Goal: Check status: Check status

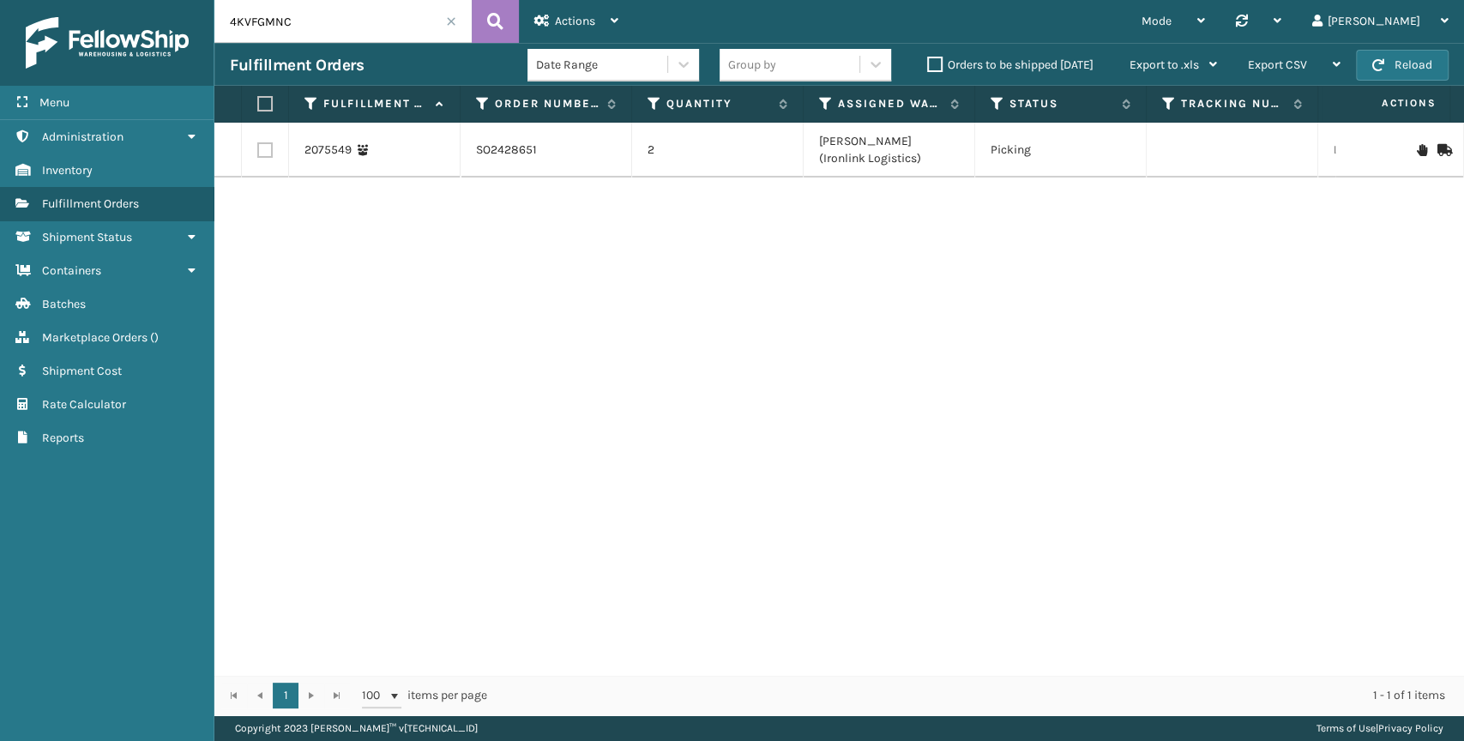
click at [455, 17] on span at bounding box center [451, 21] width 10 height 10
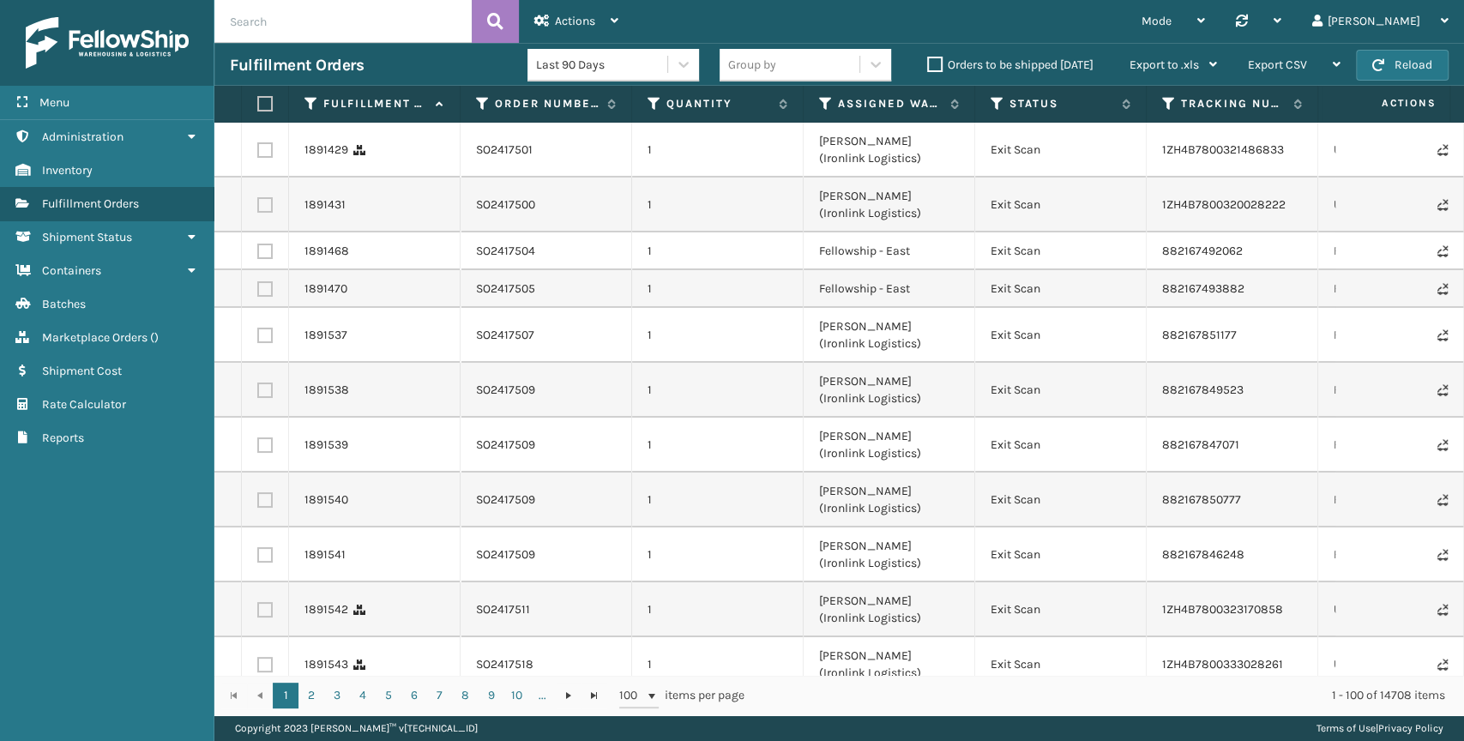
click at [298, 20] on input "text" at bounding box center [342, 21] width 257 height 43
paste input "4KVFGMNC"
type input "4KVFGMNC"
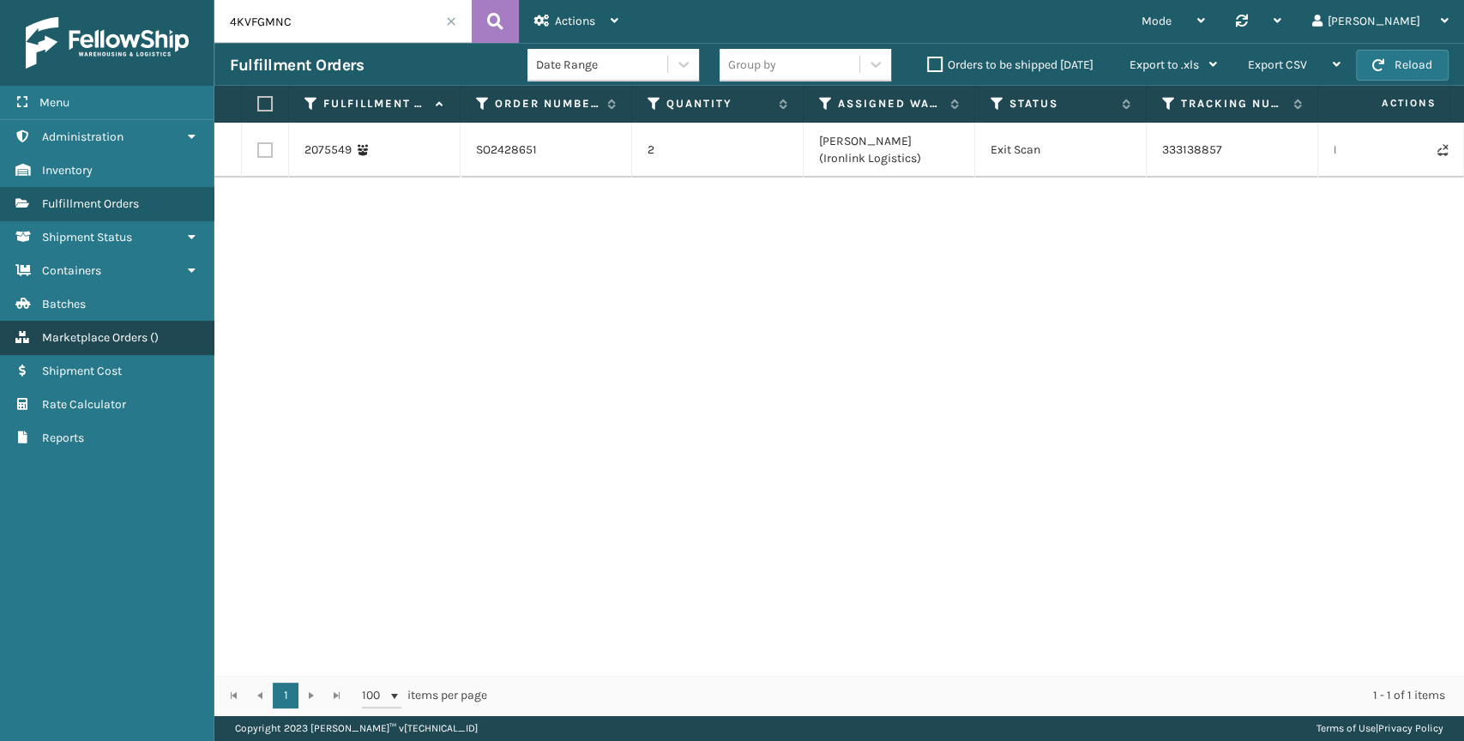
click at [2, 334] on link "Marketplace Orders ( )" at bounding box center [107, 337] width 214 height 33
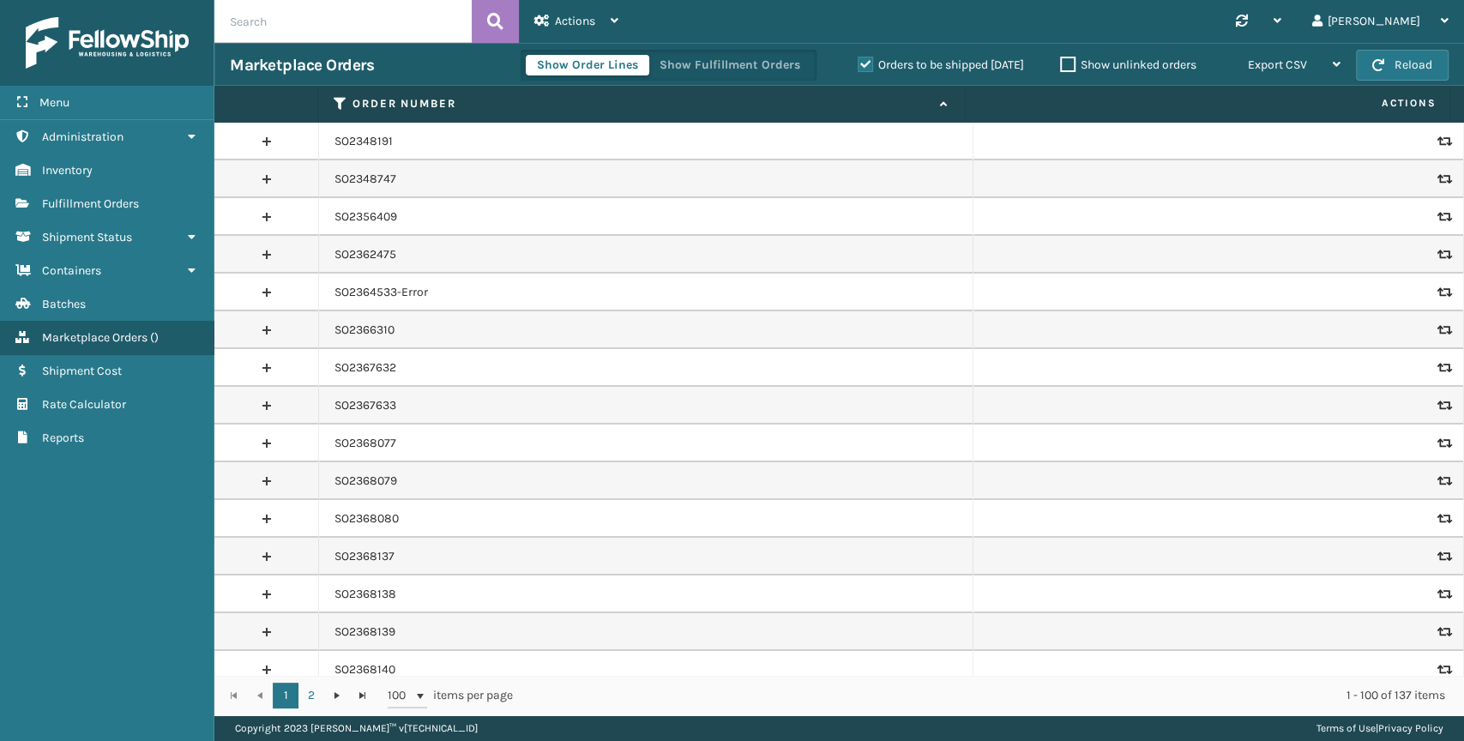
click at [328, 25] on input "text" at bounding box center [342, 21] width 257 height 43
paste input "4KVFGMNC"
type input "4KVFGMNC"
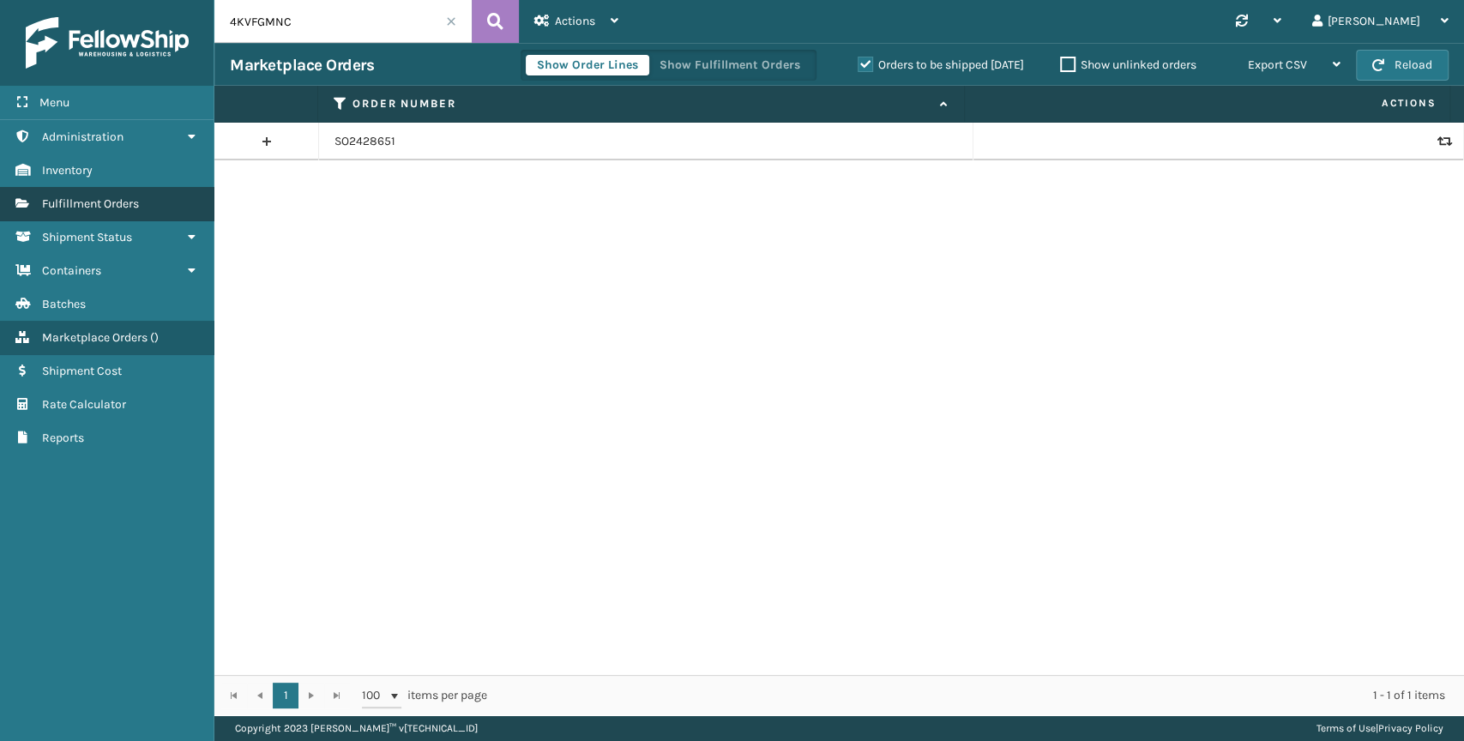
click at [126, 203] on span "Fulfillment Orders" at bounding box center [90, 203] width 97 height 15
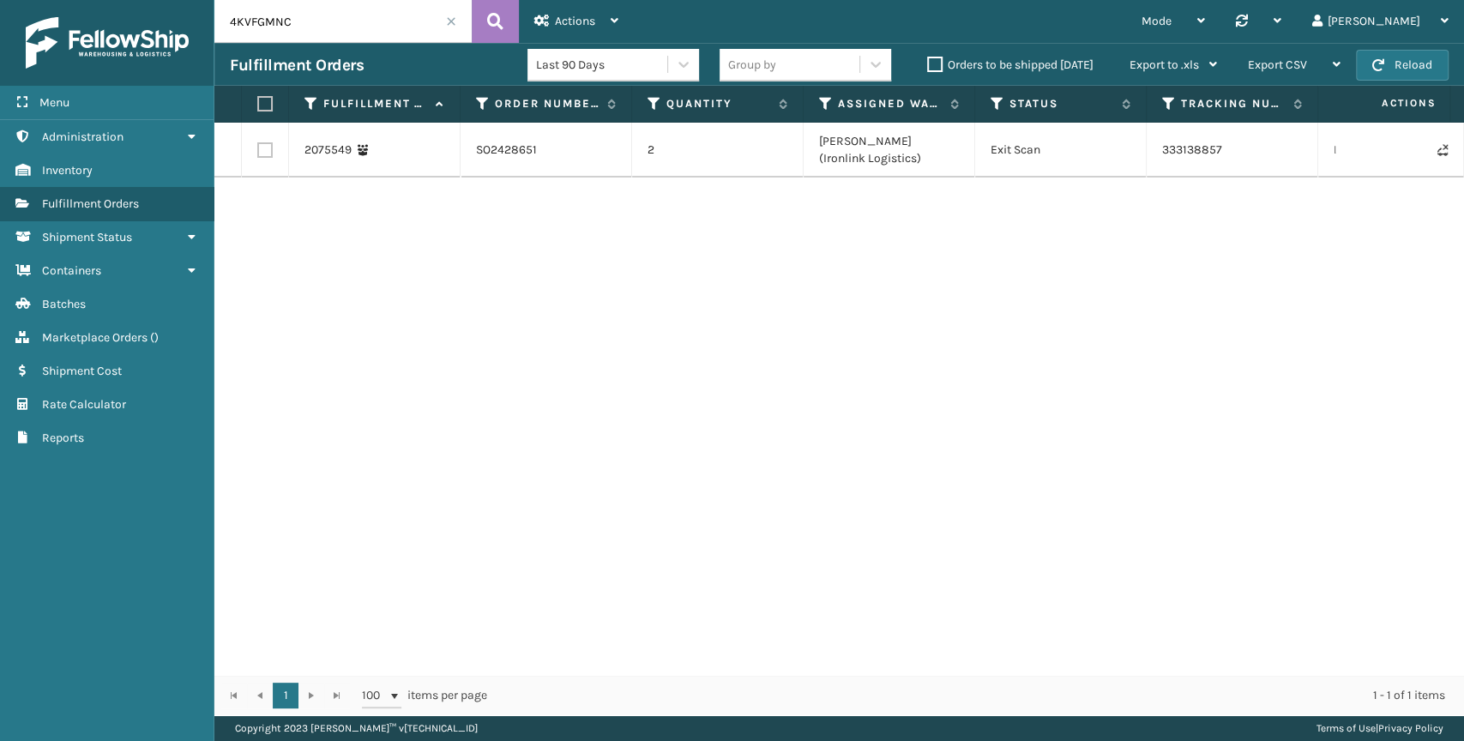
click at [1201, 149] on td "333138857" at bounding box center [1233, 150] width 172 height 55
copy td "333138857"
drag, startPoint x: 316, startPoint y: 11, endPoint x: -10, endPoint y: 24, distance: 326.1
click at [0, 24] on html "Menu Administration Inventory Fulfillment Orders Shipment Status Containers Bat…" at bounding box center [732, 370] width 1464 height 741
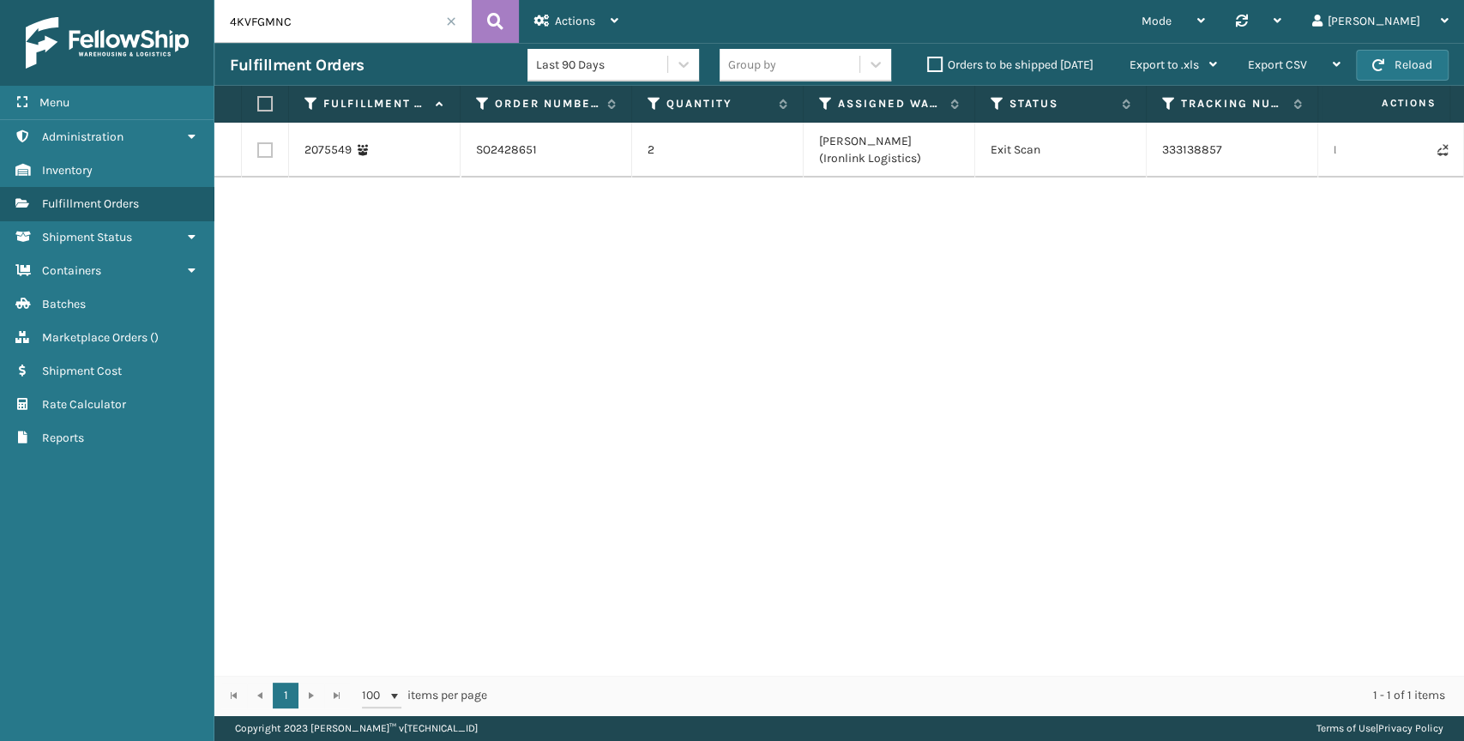
paste input "584RBJKS"
click at [1179, 163] on td "35398219" at bounding box center [1233, 150] width 172 height 55
click at [1174, 151] on td "35398219" at bounding box center [1233, 150] width 172 height 55
copy td "35398219"
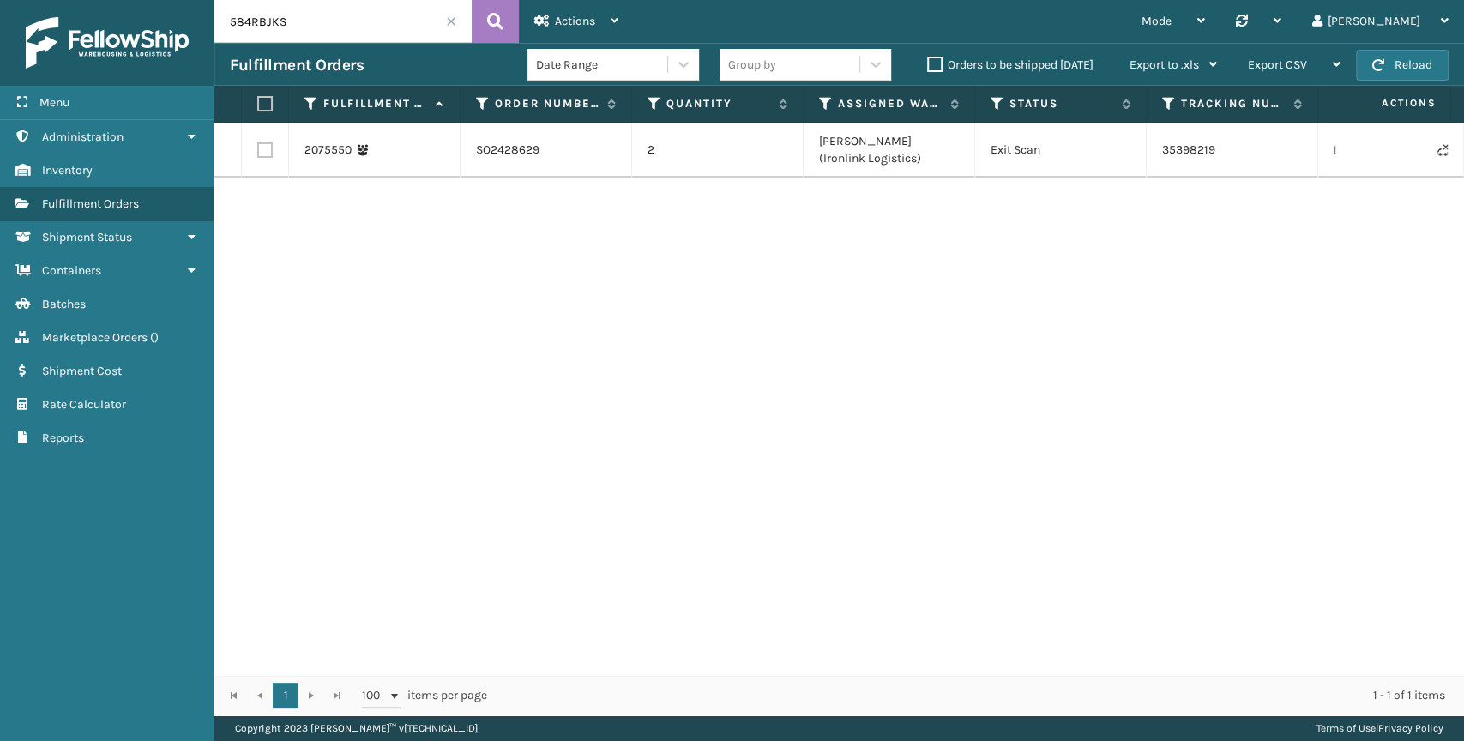
drag, startPoint x: 293, startPoint y: 20, endPoint x: 27, endPoint y: 36, distance: 266.4
click at [27, 0] on div "Menu Administration Inventory Fulfillment Orders Shipment Status Containers Bat…" at bounding box center [732, 0] width 1464 height 0
paste input "X3YKC3O"
click at [1187, 146] on td "35398382" at bounding box center [1233, 150] width 172 height 55
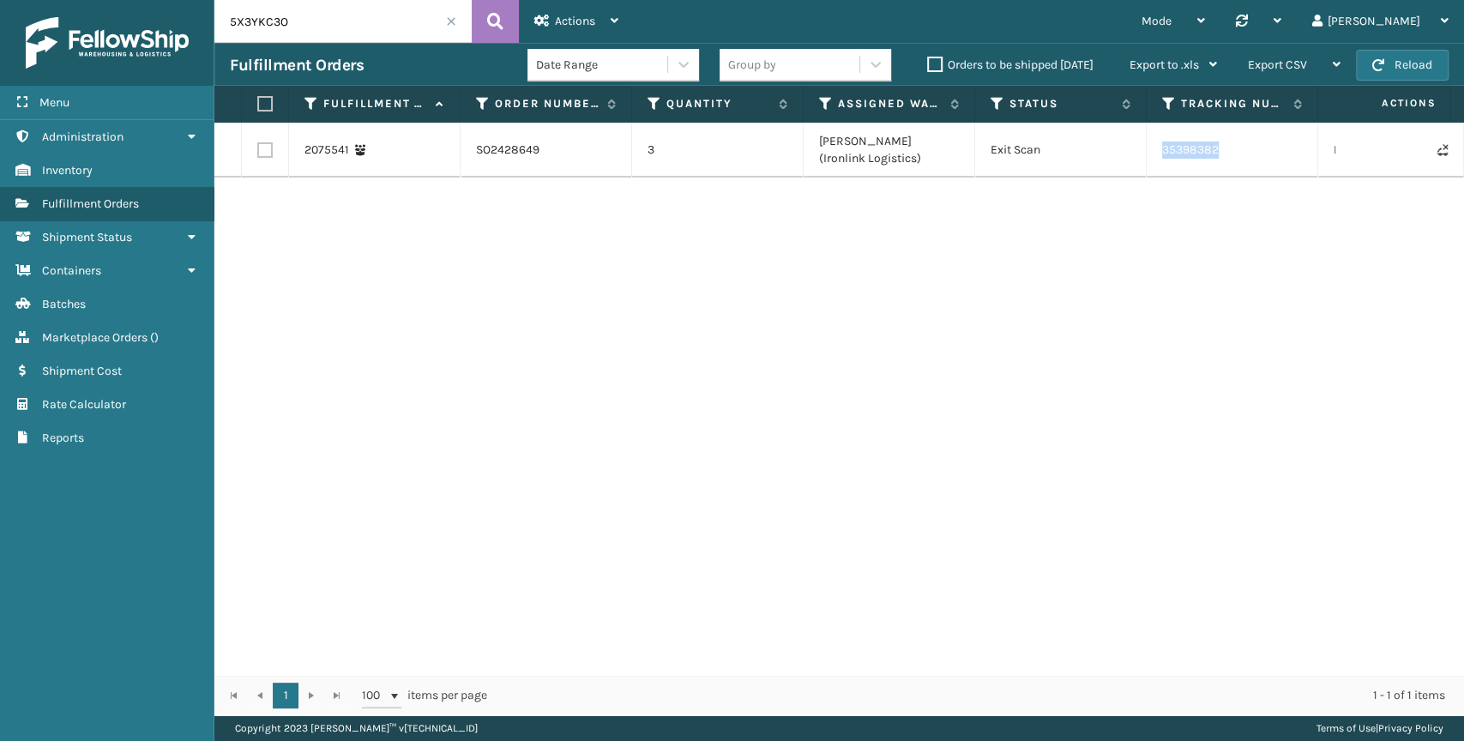
copy td "35398382"
drag, startPoint x: 325, startPoint y: 30, endPoint x: -94, endPoint y: -18, distance: 422.1
click at [0, 0] on html "Menu Administration Inventory Fulfillment Orders Shipment Status Containers Bat…" at bounding box center [732, 370] width 1464 height 741
paste input "6XHKIRBY"
click at [1175, 152] on td "35398235" at bounding box center [1233, 150] width 172 height 55
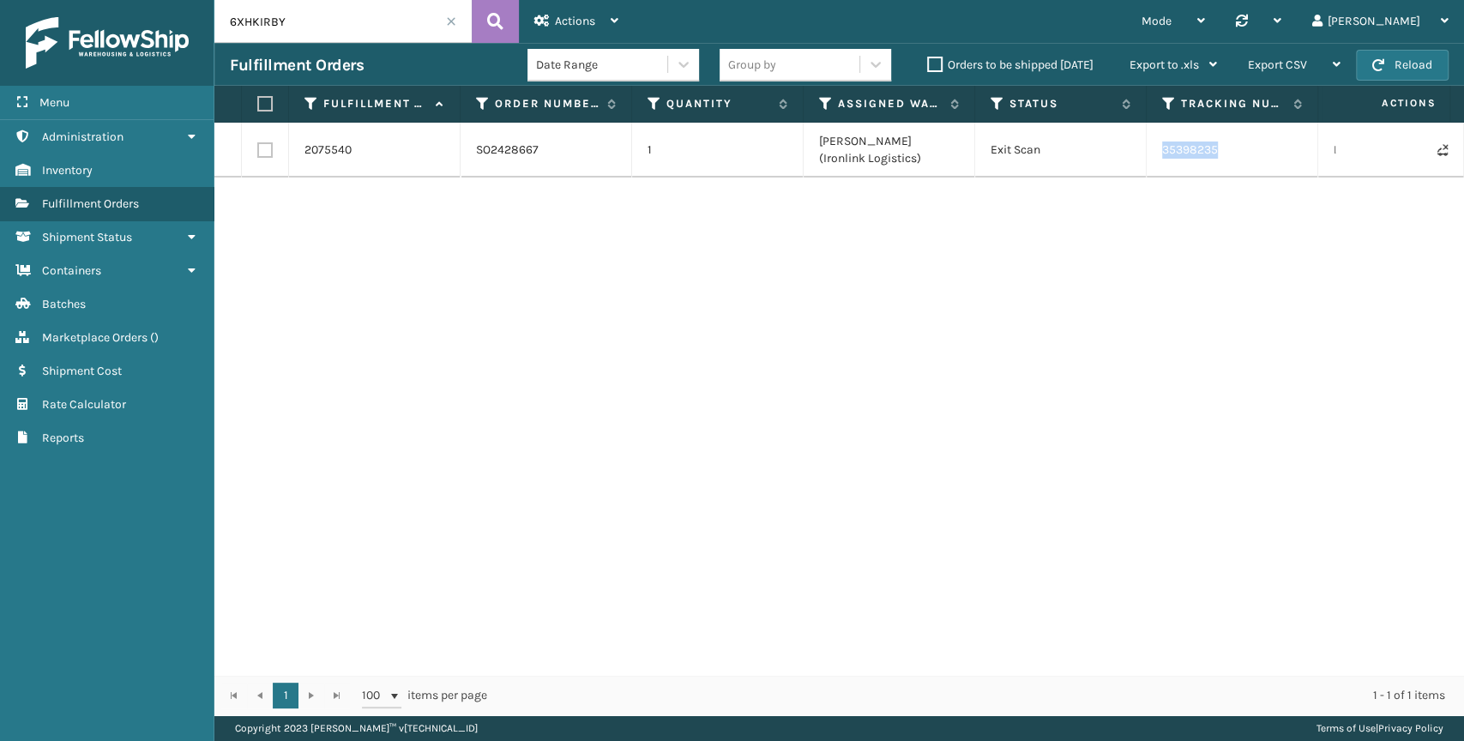
click at [1175, 152] on td "35398235" at bounding box center [1233, 150] width 172 height 55
copy td "35398235"
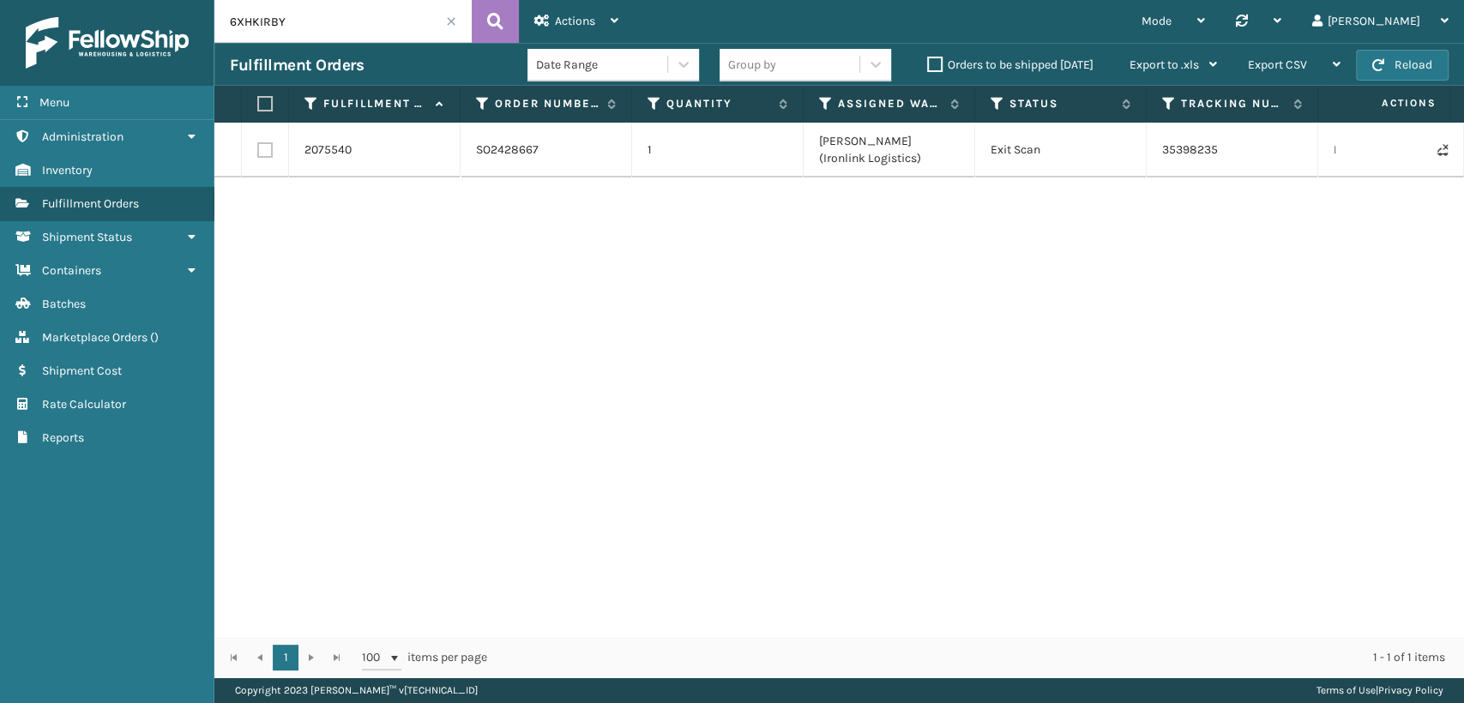
drag, startPoint x: 377, startPoint y: 22, endPoint x: 0, endPoint y: 15, distance: 377.4
click at [0, 0] on div "Menu Administration Inventory Fulfillment Orders Shipment Status Containers Bat…" at bounding box center [732, 0] width 1464 height 0
paste input "STVOESP"
type input "6STVOESP"
click at [1202, 148] on td "058652720" at bounding box center [1233, 150] width 172 height 55
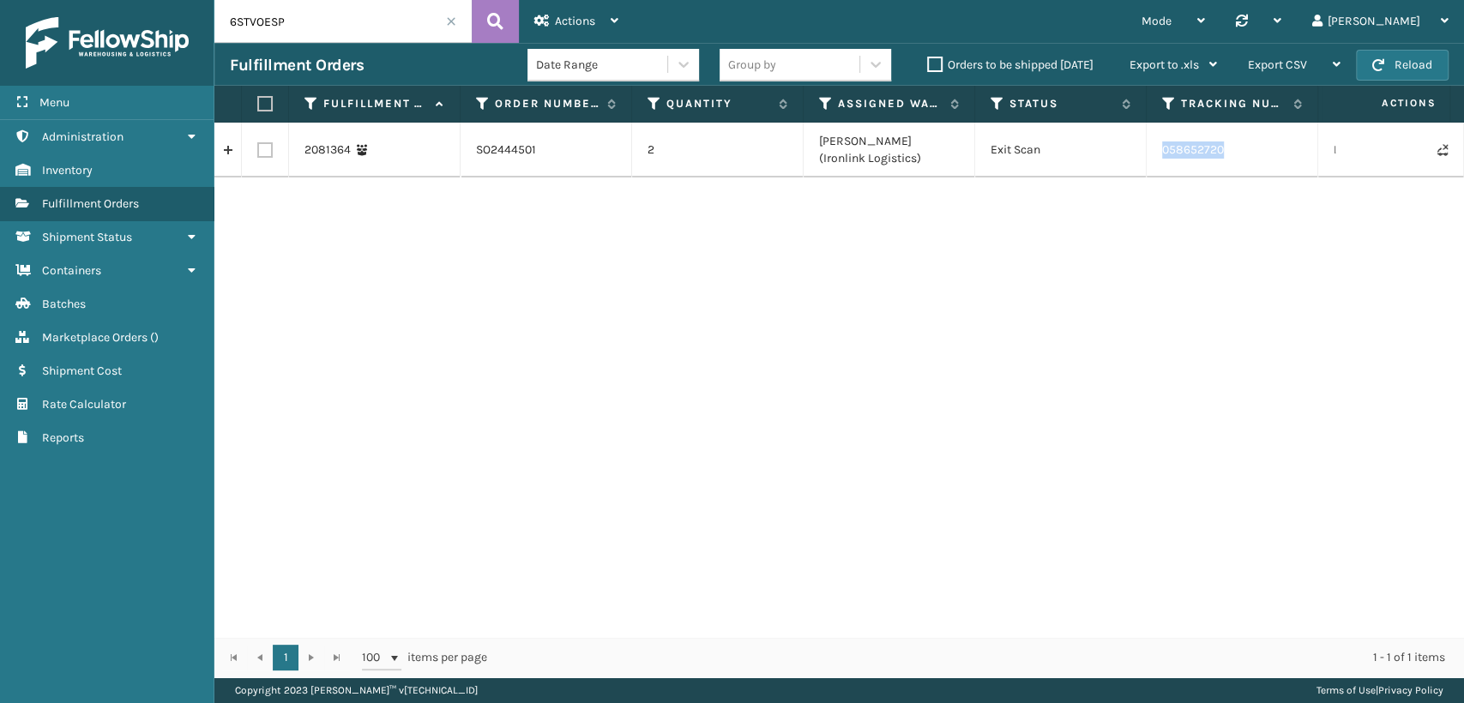
click at [1202, 148] on td "058652720" at bounding box center [1233, 150] width 172 height 55
copy td "058652720"
